Goal: Task Accomplishment & Management: Manage account settings

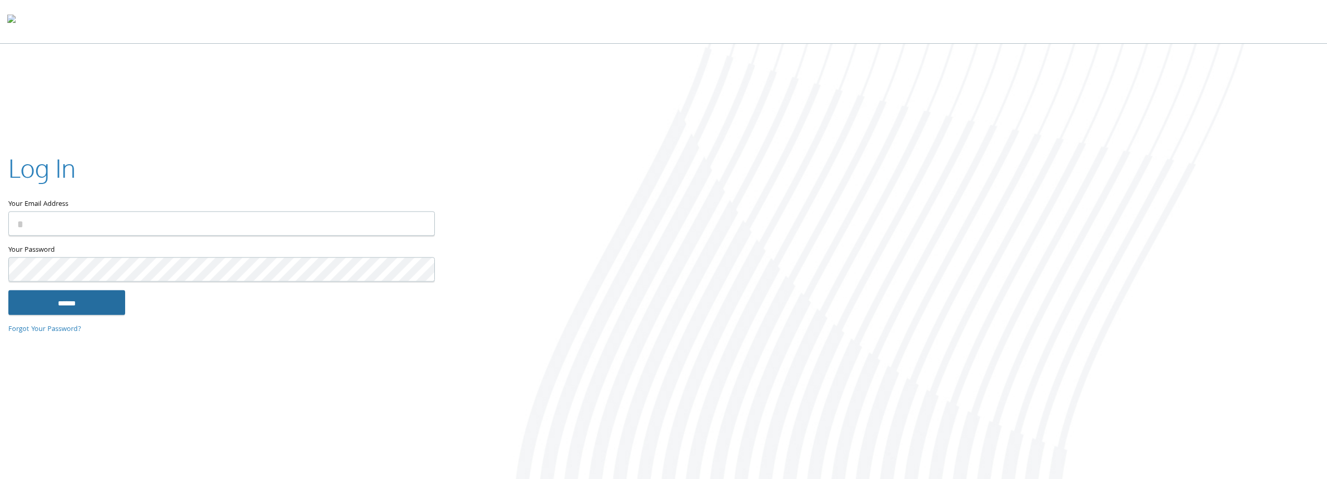
type input "**********"
click at [63, 294] on input "******" at bounding box center [66, 302] width 117 height 25
type input "**********"
click at [112, 306] on input "******" at bounding box center [66, 302] width 117 height 25
